Goal: Communication & Community: Answer question/provide support

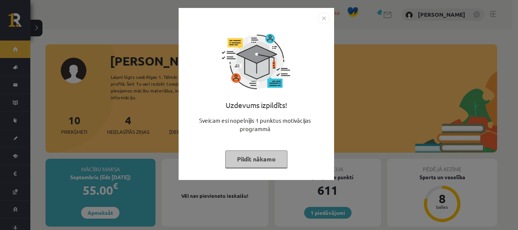
click at [258, 161] on button "Pildīt nākamo" at bounding box center [256, 159] width 62 height 17
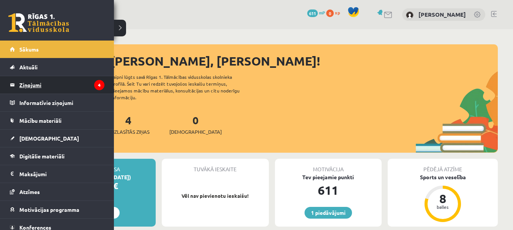
click at [39, 79] on legend "Ziņojumi 4" at bounding box center [61, 84] width 85 height 17
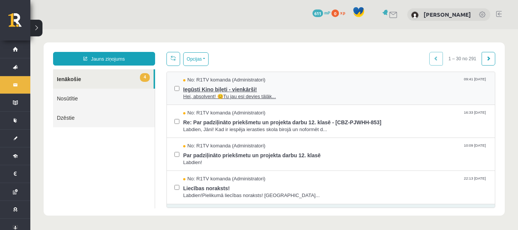
click at [221, 92] on span "Iegūsti Kino biļeti - vienkārši!" at bounding box center [335, 88] width 304 height 9
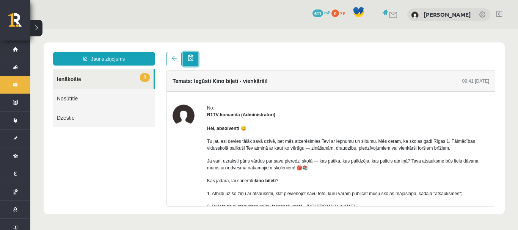
click at [197, 60] on link at bounding box center [191, 59] width 16 height 14
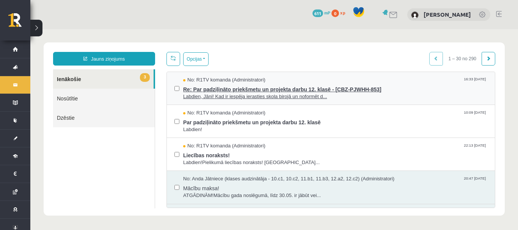
click at [209, 89] on span "Re: Par padziļināto priekšmetu un projekta darbu 12. klasē - [CBZ-PJWHH-853]" at bounding box center [335, 88] width 304 height 9
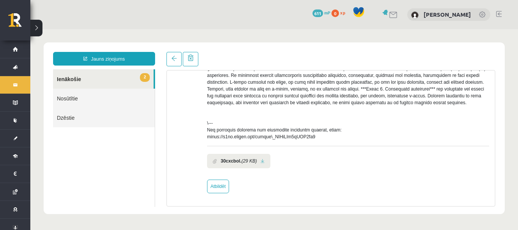
scroll to position [217, 0]
click at [218, 184] on link "Atbildēt" at bounding box center [218, 187] width 22 height 14
type input "**********"
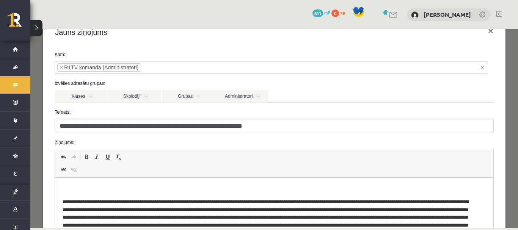
scroll to position [38, 0]
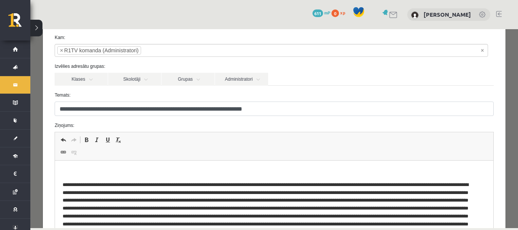
click at [238, 165] on html at bounding box center [274, 214] width 439 height 107
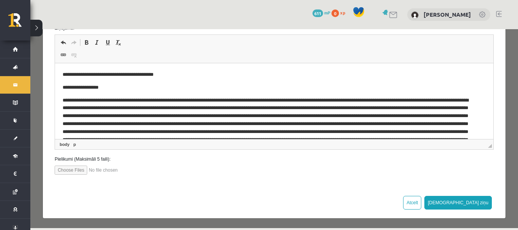
scroll to position [137, 0]
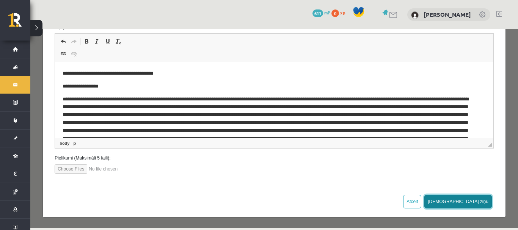
click at [475, 202] on button "[DEMOGRAPHIC_DATA] ziņu" at bounding box center [459, 202] width 68 height 14
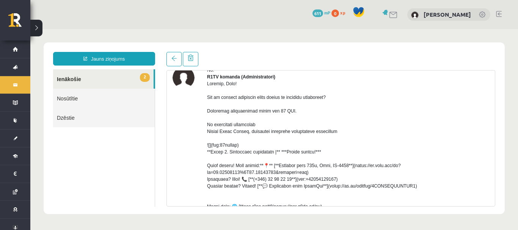
scroll to position [0, 0]
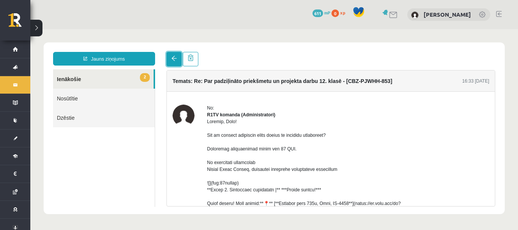
click at [178, 58] on link at bounding box center [174, 59] width 15 height 14
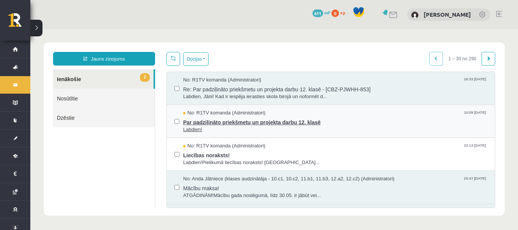
click at [265, 123] on span "Par padziļināto priekšmetu un projekta darbu 12. klasē" at bounding box center [335, 121] width 304 height 9
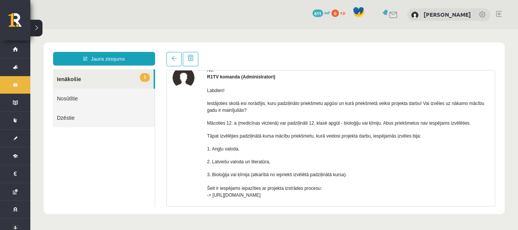
scroll to position [76, 0]
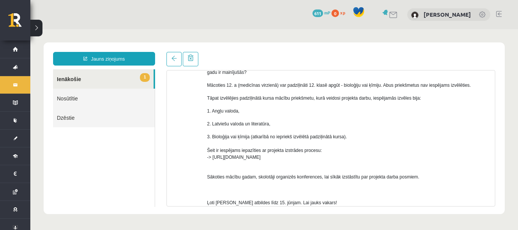
click at [268, 113] on p "1. Angļu valoda," at bounding box center [348, 111] width 282 height 7
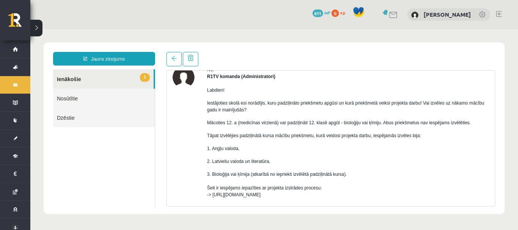
scroll to position [38, 0]
click at [263, 110] on p "Iestājoties skolā esi norādījis, kuru padziļināto priekšmetu apgūsi un kurā pri…" at bounding box center [348, 107] width 282 height 14
click at [176, 55] on link at bounding box center [174, 59] width 15 height 14
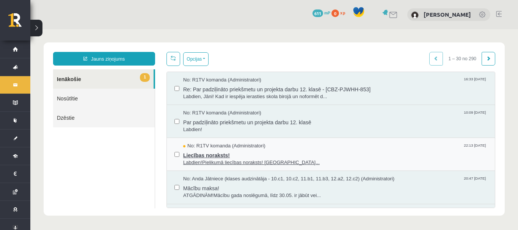
scroll to position [0, 0]
click at [221, 156] on span "Liecības noraksts!" at bounding box center [335, 154] width 304 height 9
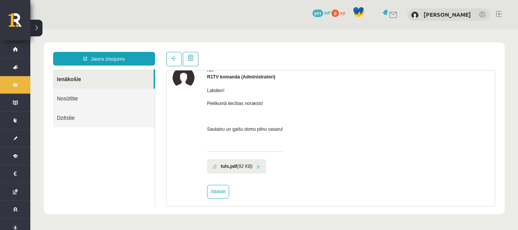
click at [225, 167] on b "tuls.pdf" at bounding box center [229, 166] width 16 height 7
click at [259, 168] on link at bounding box center [259, 166] width 4 height 5
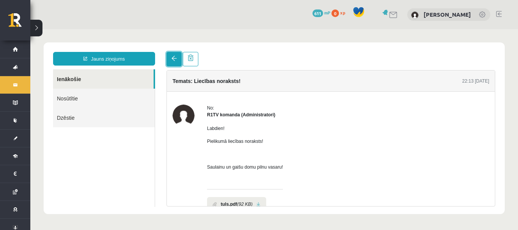
click at [177, 57] on link at bounding box center [174, 59] width 15 height 14
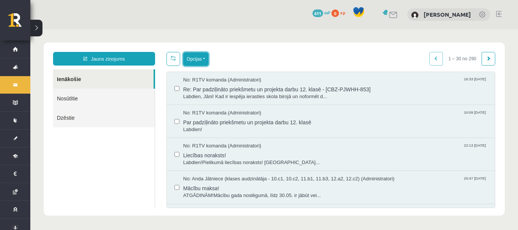
click at [202, 60] on button "Opcijas" at bounding box center [195, 59] width 25 height 14
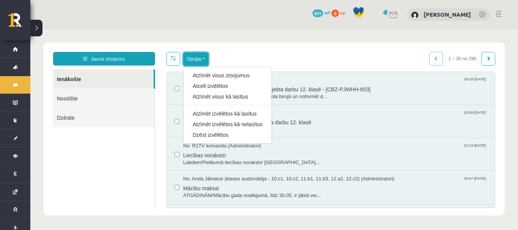
click at [202, 60] on button "Opcijas" at bounding box center [195, 59] width 25 height 14
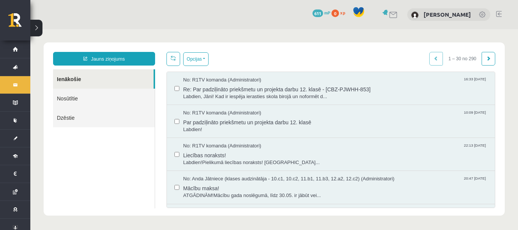
click at [222, 60] on div "Opcijas Atzīmēt visus ziņojumus Atcelt izvēlētos Atzīmēt visus kā lasītus Atzīm…" at bounding box center [331, 59] width 329 height 14
